Goal: Check status: Check status

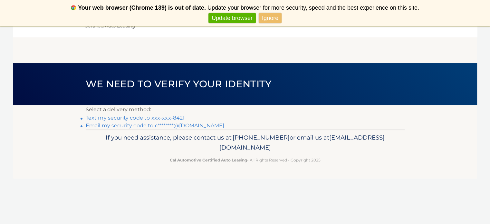
click at [152, 116] on link "Text my security code to xxx-xxx-8421" at bounding box center [135, 118] width 99 height 6
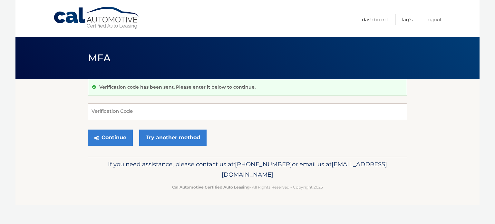
click at [146, 118] on input "Verification Code" at bounding box center [247, 111] width 319 height 16
type input "331759"
click at [119, 136] on button "Continue" at bounding box center [110, 138] width 45 height 16
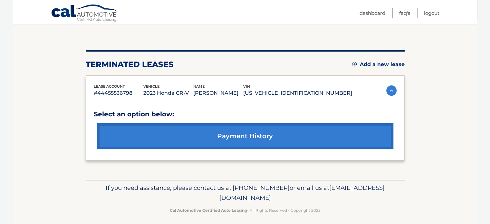
scroll to position [62, 0]
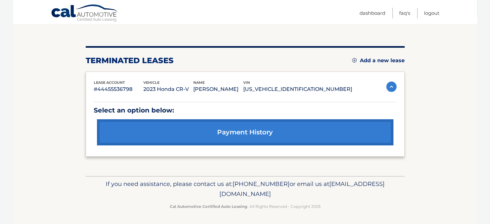
click at [170, 128] on link "payment history" at bounding box center [245, 132] width 297 height 26
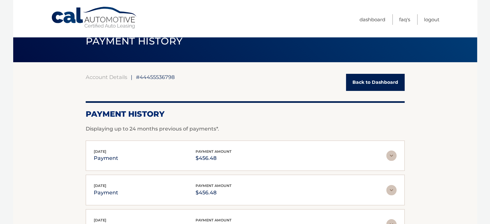
scroll to position [5, 0]
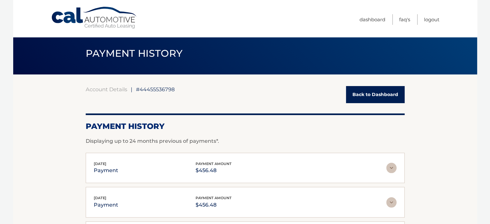
click at [369, 95] on link "Back to Dashboard" at bounding box center [375, 94] width 59 height 17
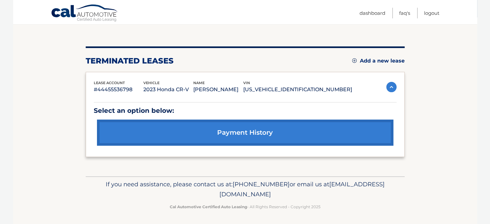
scroll to position [62, 0]
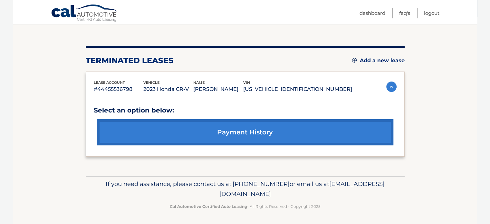
click at [201, 134] on link "payment history" at bounding box center [245, 132] width 297 height 26
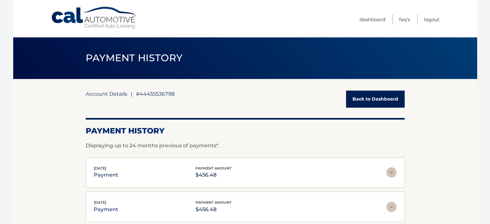
click at [111, 95] on link "Account Details" at bounding box center [107, 94] width 42 height 6
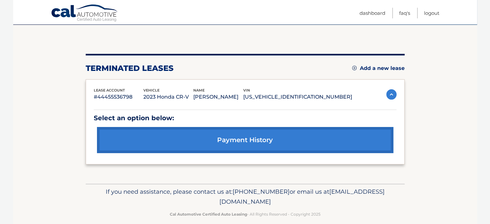
scroll to position [55, 0]
